Goal: Transaction & Acquisition: Purchase product/service

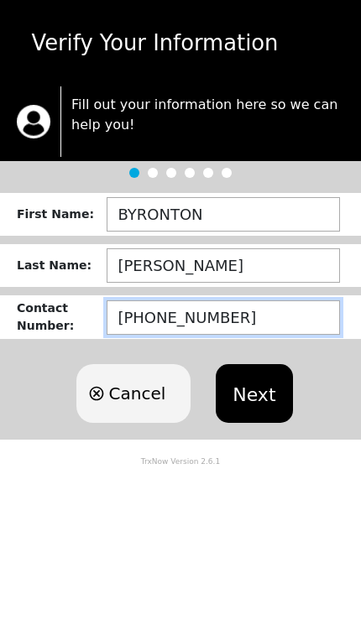
click at [292, 311] on input "[PHONE_NUMBER]" at bounding box center [223, 318] width 233 height 34
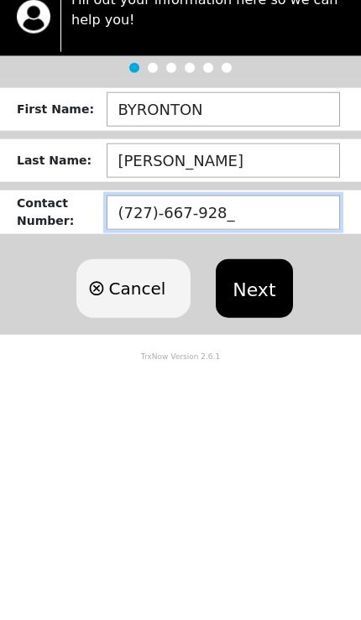
type input "[PHONE_NUMBER]"
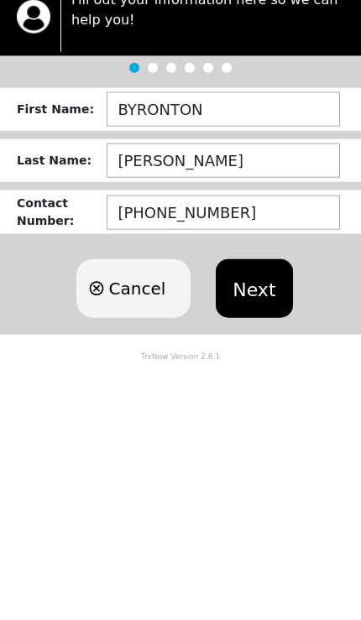
click at [263, 364] on button "Next" at bounding box center [254, 393] width 76 height 59
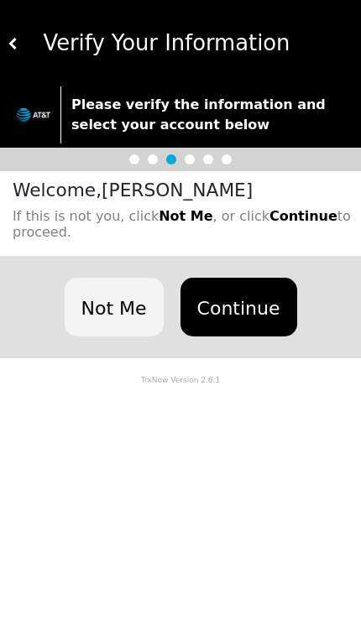
click at [253, 300] on button "Continue" at bounding box center [238, 307] width 117 height 59
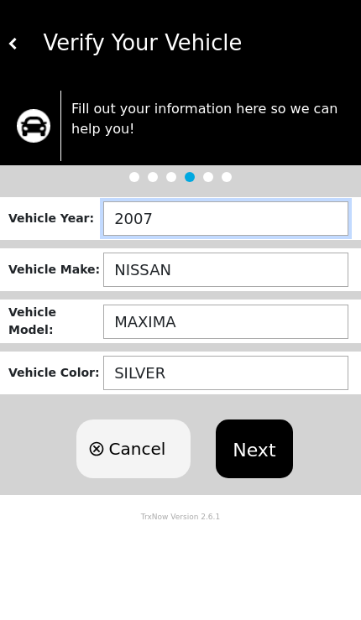
click at [223, 218] on input "2007" at bounding box center [225, 218] width 245 height 34
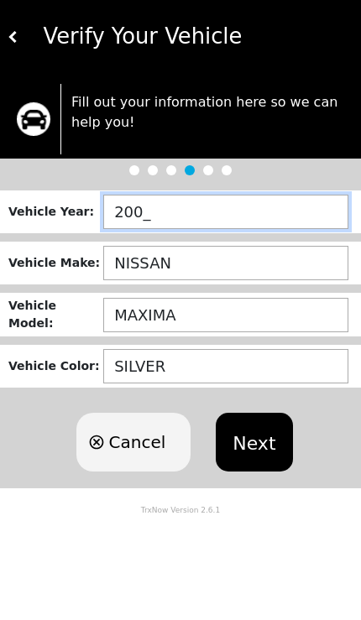
type input "2006"
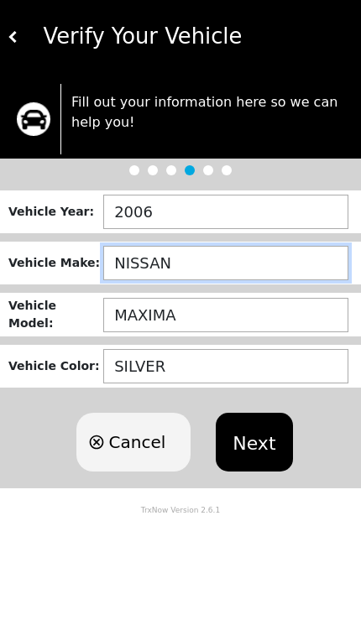
click at [230, 262] on input "NISSAN" at bounding box center [225, 270] width 245 height 34
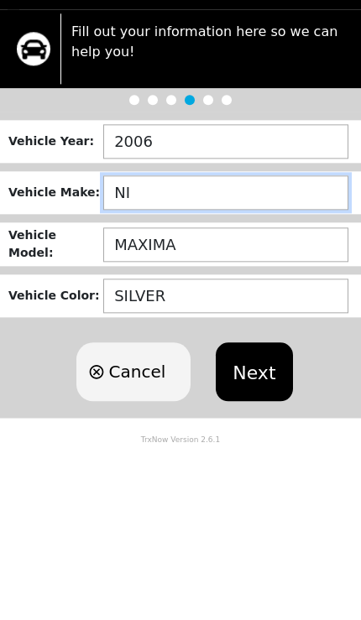
type input "N"
type input "HYUNDAI"
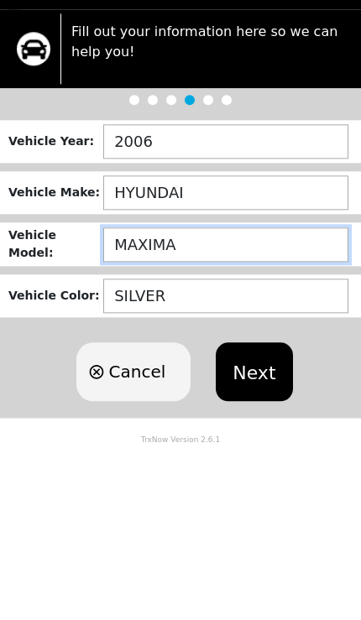
click at [226, 305] on input "MAXIMA" at bounding box center [225, 322] width 245 height 34
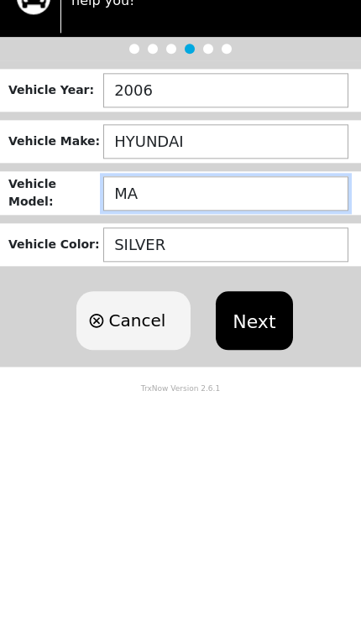
type input "M"
type input "ACCENT"
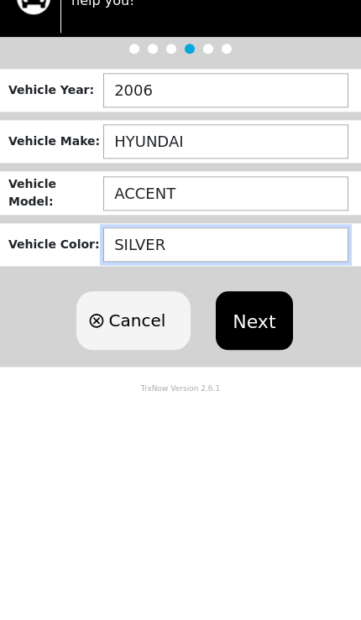
click at [234, 356] on input "SILVER" at bounding box center [225, 373] width 245 height 34
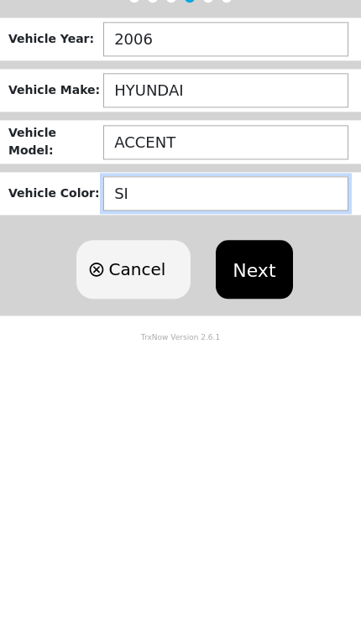
type input "S"
type input "BLUE"
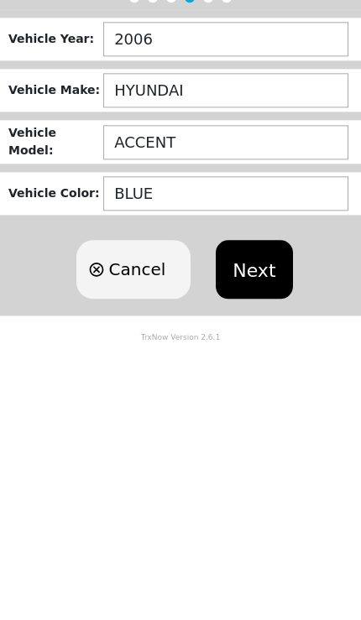
click at [264, 420] on button "Next" at bounding box center [254, 449] width 76 height 59
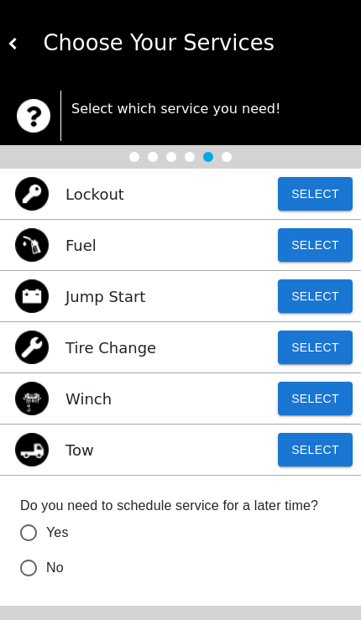
click at [327, 454] on button "Select" at bounding box center [315, 450] width 75 height 34
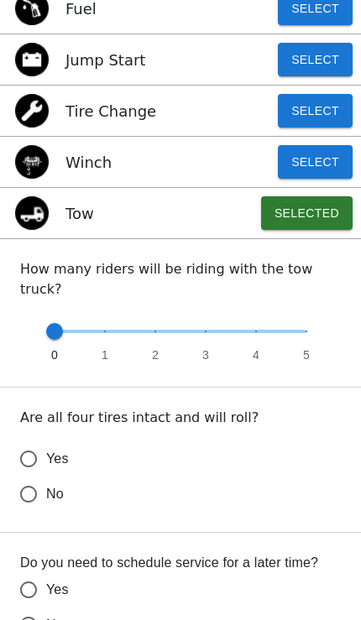
scroll to position [239, 0]
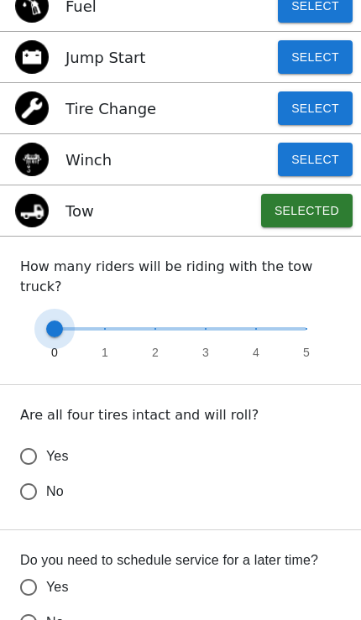
type input "1"
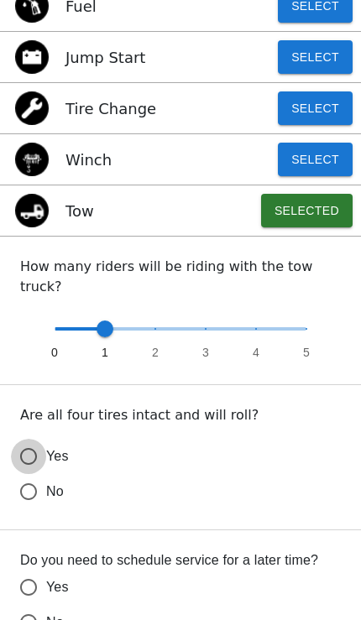
click at [27, 439] on input "Yes" at bounding box center [28, 456] width 35 height 35
radio input "false"
click at [32, 510] on input "No" at bounding box center [28, 491] width 35 height 35
radio input "false"
radio input "true"
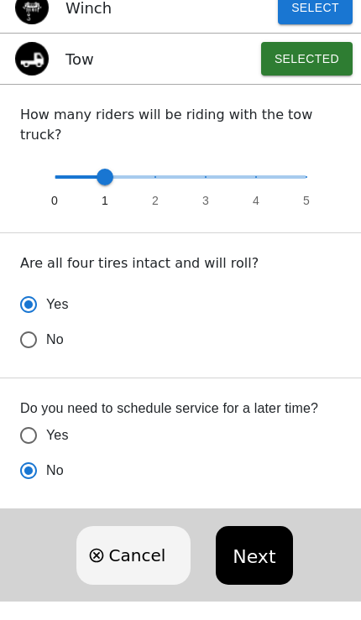
scroll to position [380, 0]
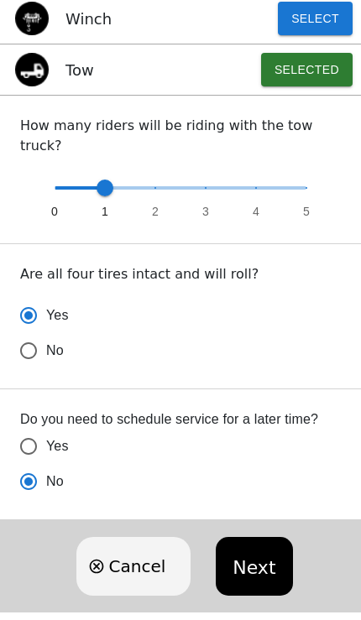
click at [263, 537] on button "Next" at bounding box center [254, 566] width 76 height 59
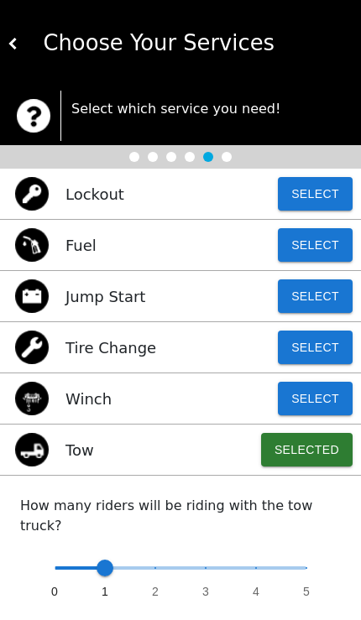
scroll to position [28, 0]
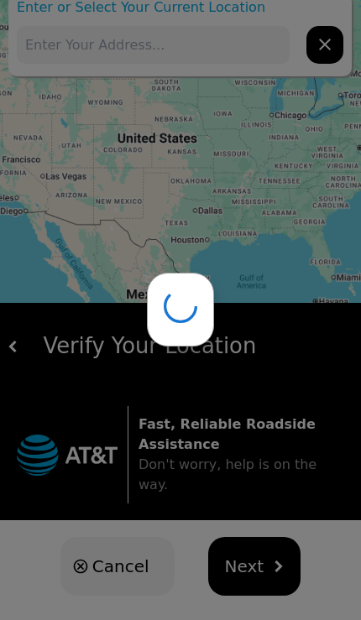
type input "[STREET_ADDRESS][PERSON_NAME]"
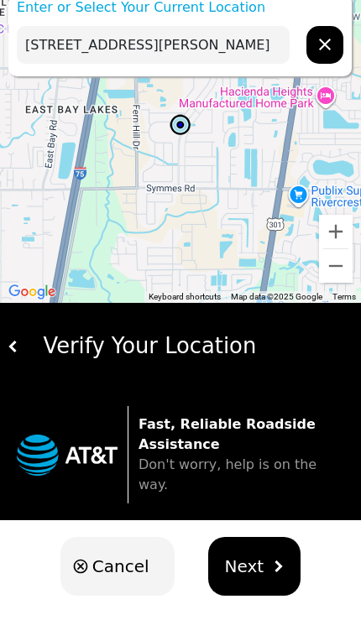
click at [254, 554] on span "Next" at bounding box center [244, 566] width 39 height 25
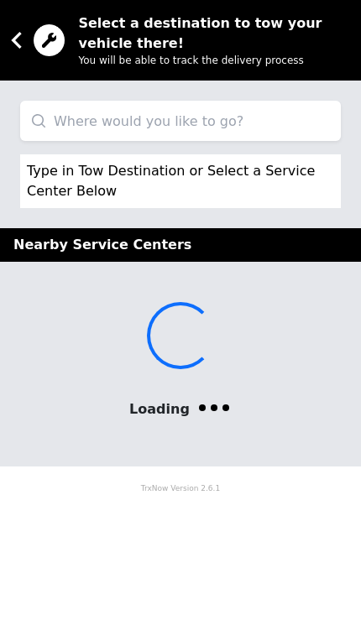
scroll to position [0, 0]
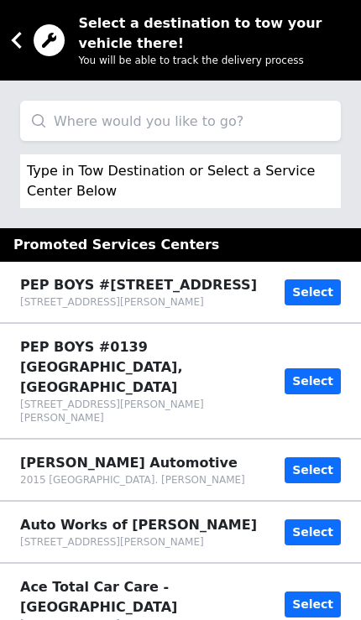
click at [258, 114] on input "search" at bounding box center [180, 121] width 321 height 40
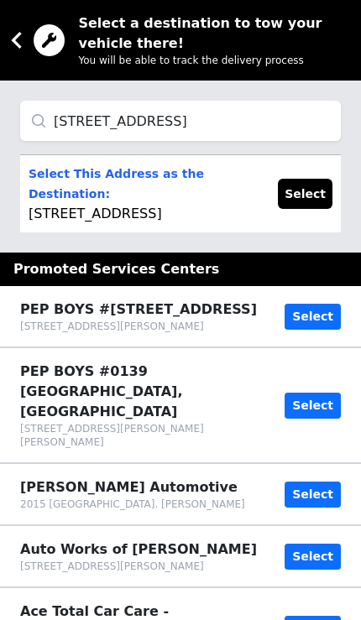
type input "[STREET_ADDRESS]"
click at [171, 196] on p "Select This Address as the Destination: [STREET_ADDRESS]" at bounding box center [145, 194] width 233 height 60
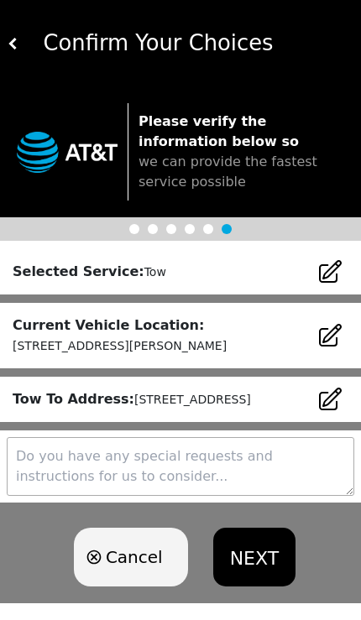
click at [227, 339] on small "[STREET_ADDRESS][PERSON_NAME]" at bounding box center [120, 345] width 214 height 13
click at [336, 339] on icon at bounding box center [330, 335] width 21 height 21
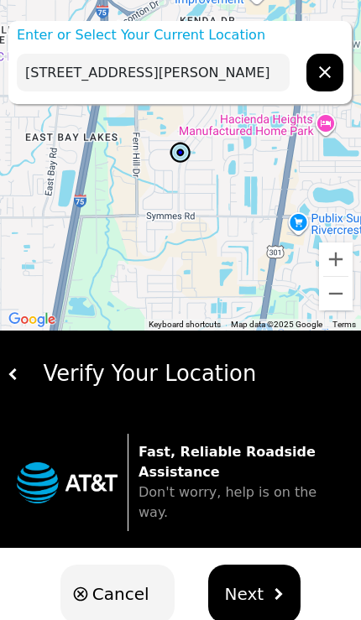
click at [327, 73] on icon "hidden" at bounding box center [325, 72] width 20 height 20
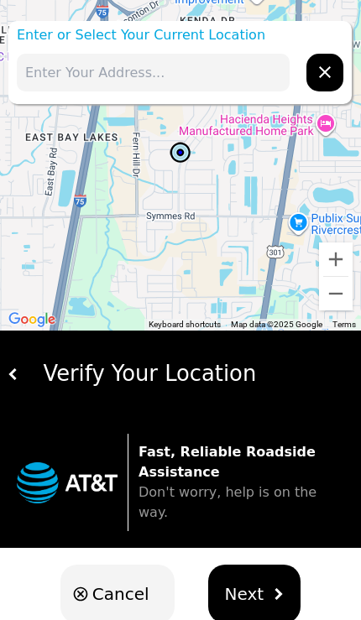
click at [205, 72] on input "text" at bounding box center [153, 73] width 273 height 38
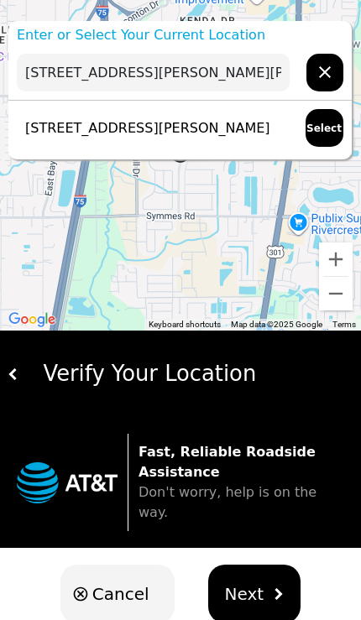
click at [206, 133] on p "[STREET_ADDRESS][PERSON_NAME]" at bounding box center [144, 128] width 254 height 20
type input "[STREET_ADDRESS][PERSON_NAME]"
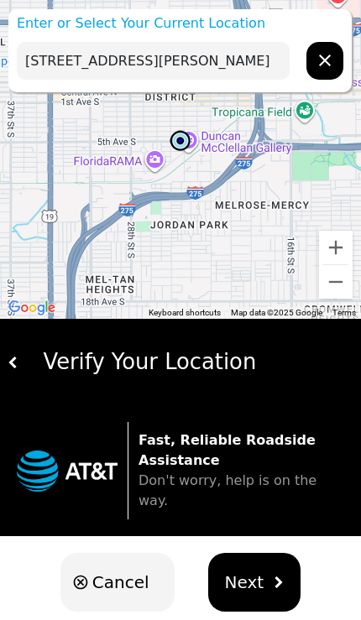
scroll to position [28, 0]
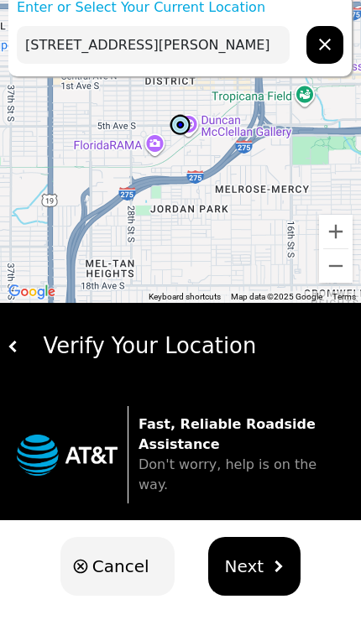
click at [254, 554] on span "Next" at bounding box center [244, 566] width 39 height 25
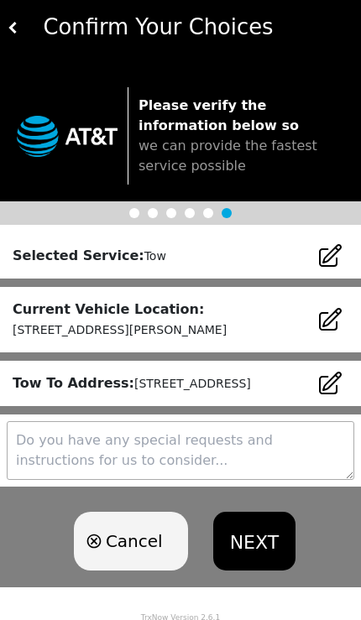
click at [263, 560] on button "NEXT" at bounding box center [254, 541] width 82 height 59
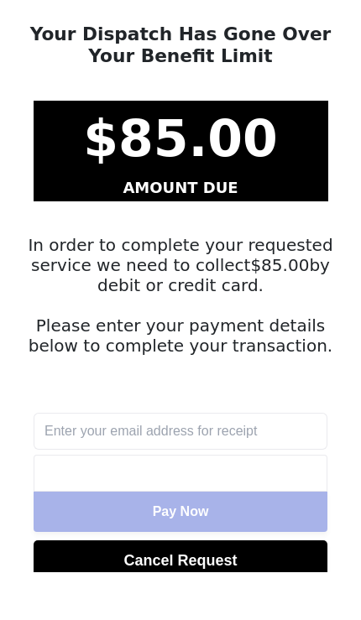
scroll to position [71, 0]
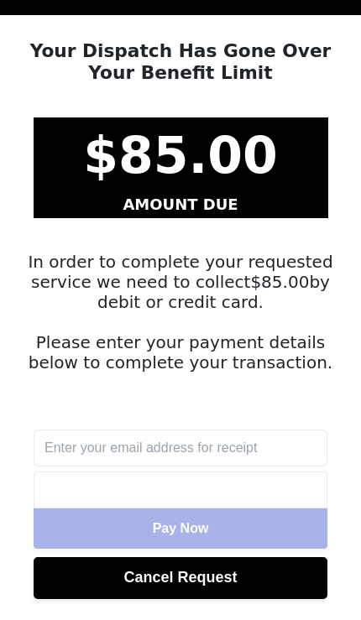
click at [256, 449] on input "text" at bounding box center [181, 448] width 294 height 37
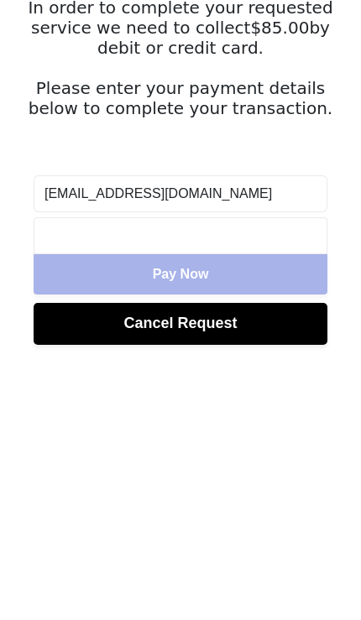
type input "[EMAIL_ADDRESS][DOMAIN_NAME]"
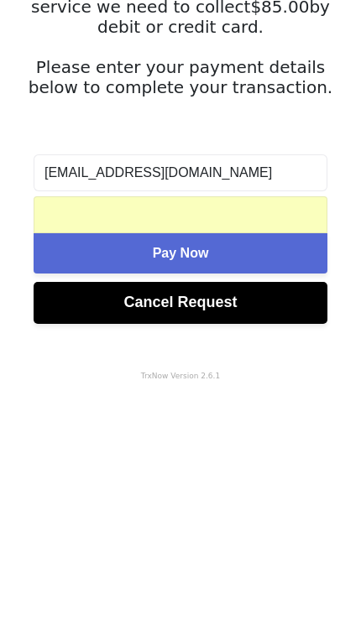
scroll to position [108, 0]
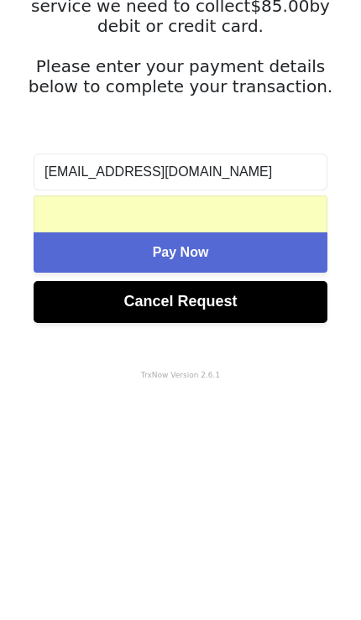
click at [295, 472] on button "Pay Now" at bounding box center [181, 492] width 294 height 40
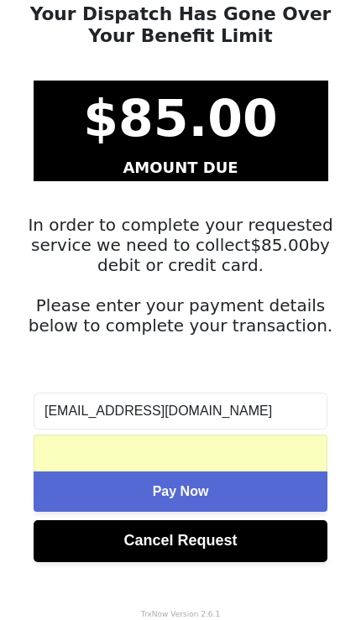
click at [235, 493] on button "Pay Now" at bounding box center [181, 492] width 294 height 40
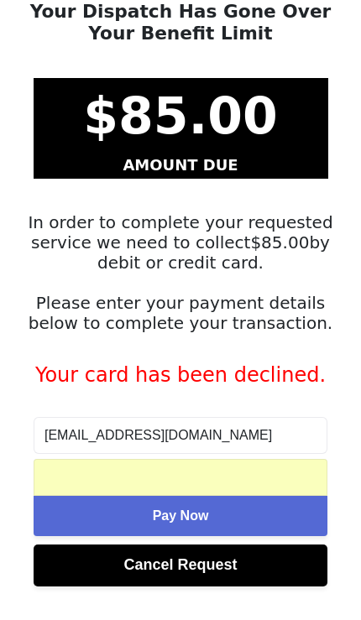
scroll to position [135, 0]
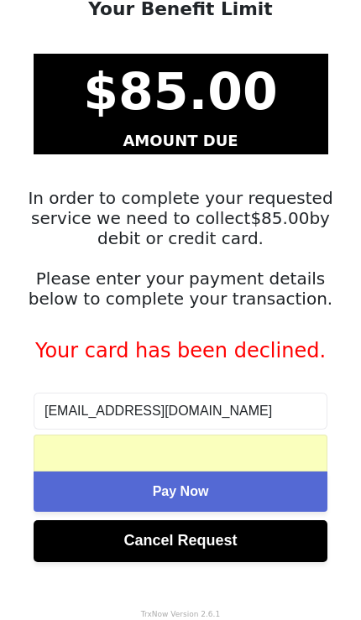
click at [155, 446] on div at bounding box center [180, 454] width 272 height 16
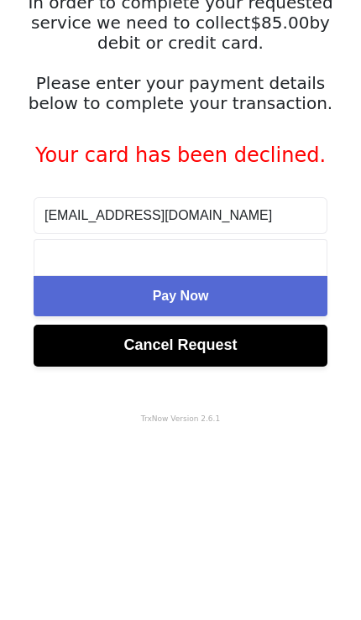
scroll to position [108, 0]
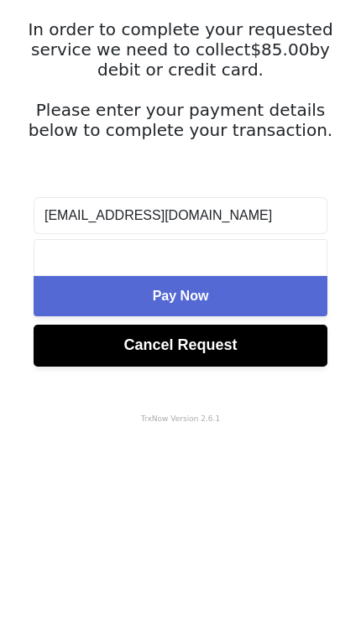
click at [252, 472] on button "Pay Now" at bounding box center [181, 492] width 294 height 40
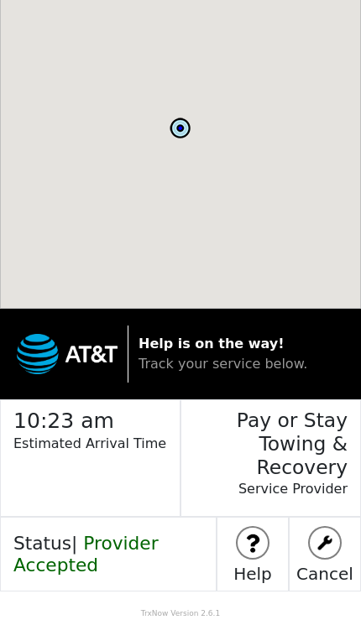
scroll to position [0, 0]
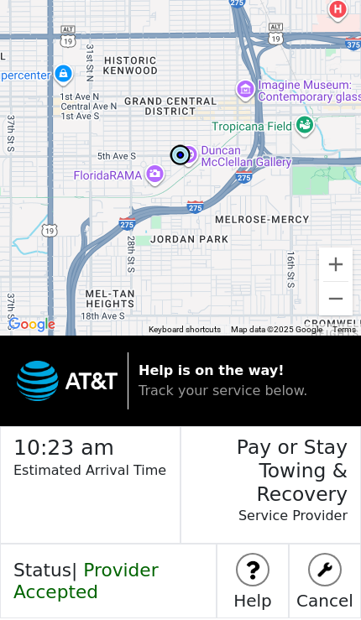
click at [92, 560] on span "Provider Accepted" at bounding box center [85, 581] width 145 height 43
